Goal: Task Accomplishment & Management: Complete application form

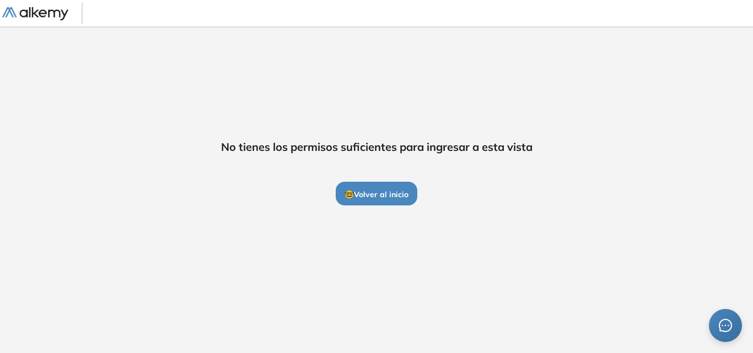
click at [371, 192] on span "🤓 Volver al inicio" at bounding box center [376, 195] width 64 height 10
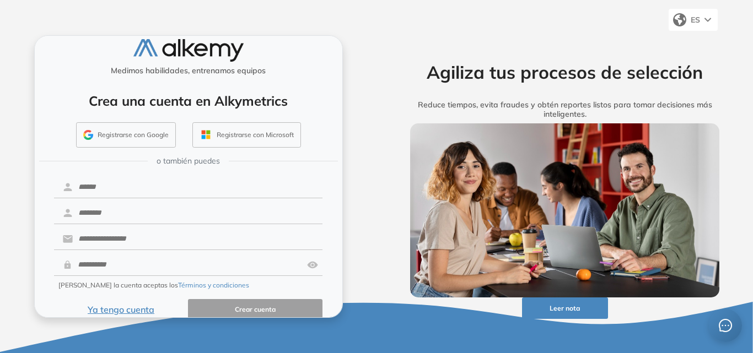
scroll to position [26, 0]
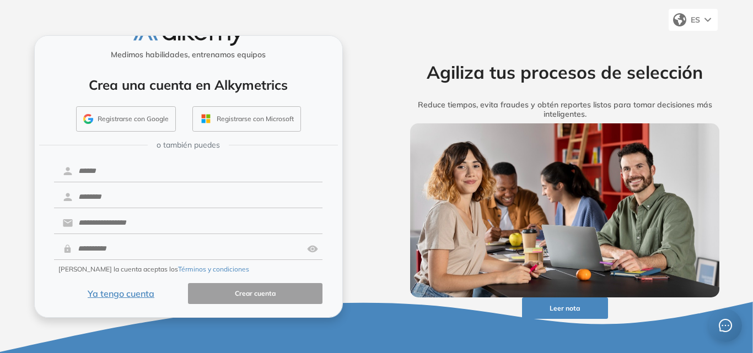
click at [121, 293] on button "Ya tengo cuenta" at bounding box center [121, 293] width 134 height 21
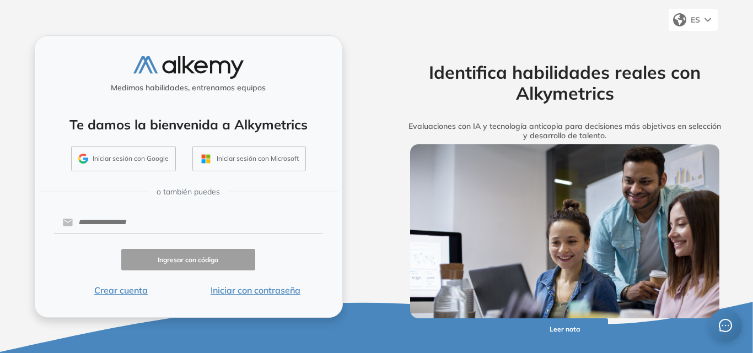
click at [128, 295] on button "Crear cuenta" at bounding box center [121, 290] width 134 height 13
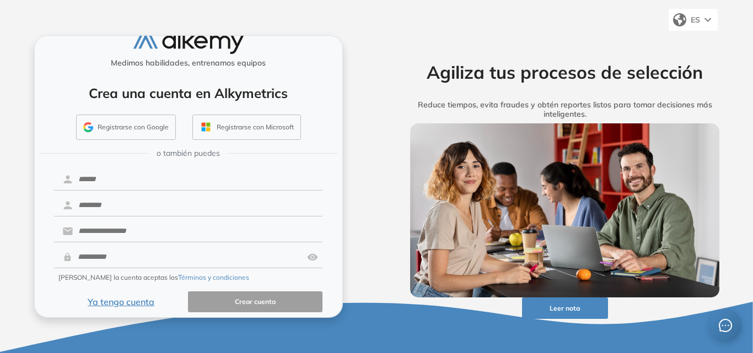
scroll to position [26, 0]
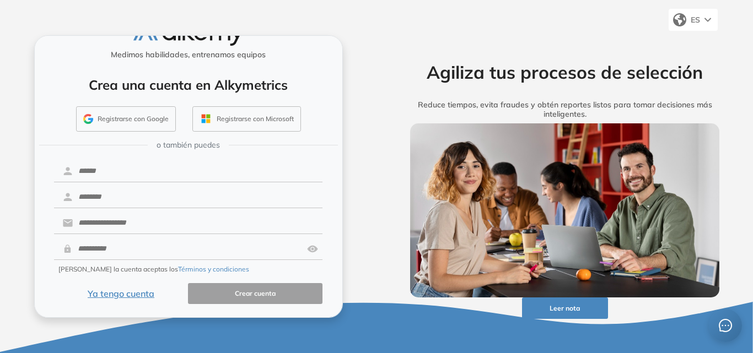
click at [113, 301] on button "Ya tengo cuenta" at bounding box center [121, 293] width 134 height 21
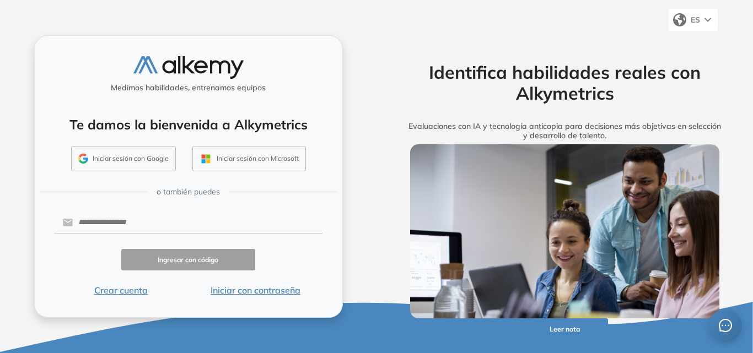
click at [111, 293] on button "Crear cuenta" at bounding box center [121, 290] width 134 height 13
